Goal: Task Accomplishment & Management: Manage account settings

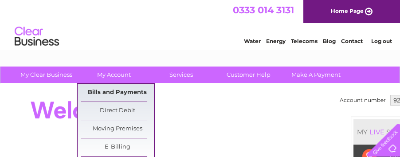
click at [112, 92] on link "Bills and Payments" at bounding box center [117, 93] width 73 height 18
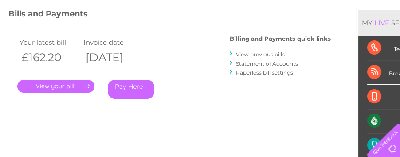
scroll to position [132, 0]
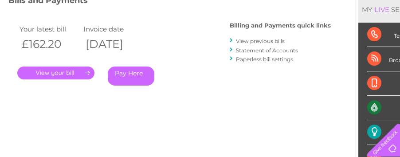
click at [64, 70] on link "." at bounding box center [55, 72] width 77 height 13
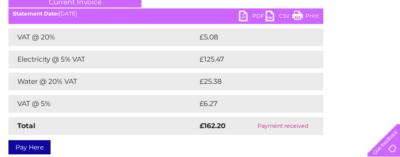
scroll to position [88, 0]
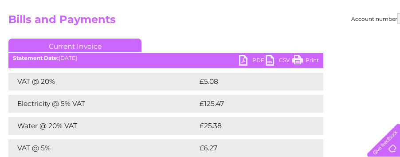
click at [296, 59] on link "Print" at bounding box center [305, 61] width 27 height 13
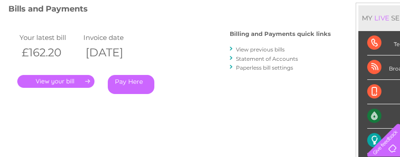
click at [252, 48] on link "View previous bills" at bounding box center [260, 49] width 49 height 7
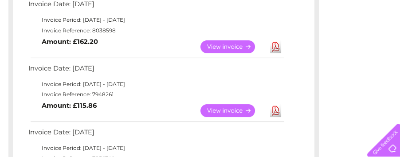
scroll to position [177, 0]
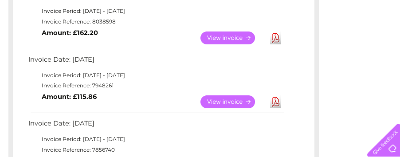
click at [233, 99] on link "View" at bounding box center [232, 101] width 65 height 13
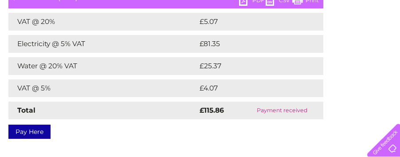
scroll to position [132, 0]
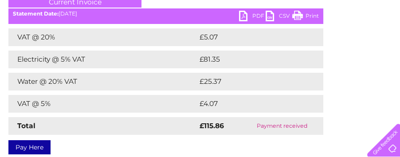
drag, startPoint x: 295, startPoint y: 13, endPoint x: 339, endPoint y: 136, distance: 130.9
click at [295, 13] on link "Print" at bounding box center [305, 17] width 27 height 13
